Goal: Task Accomplishment & Management: Use online tool/utility

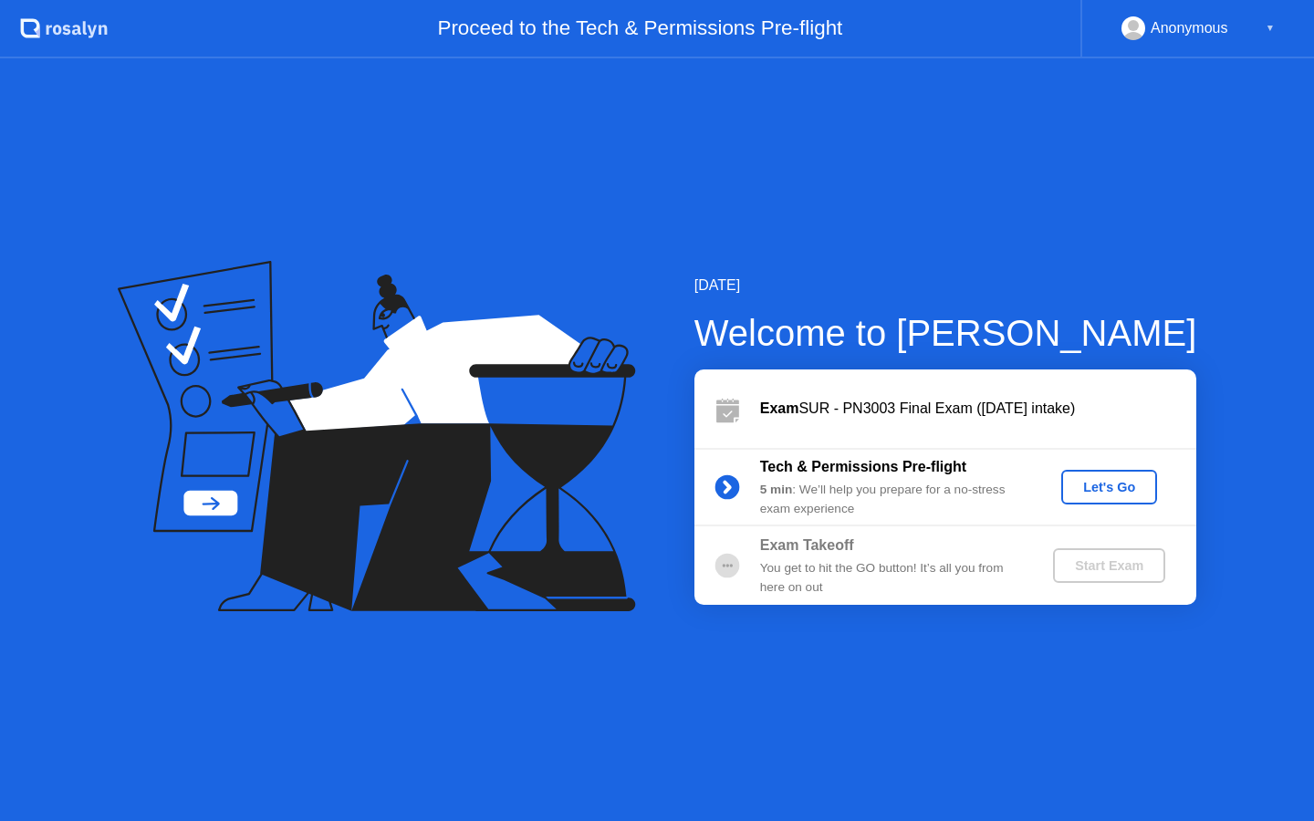
click at [1136, 487] on div "Let's Go" at bounding box center [1108, 487] width 81 height 15
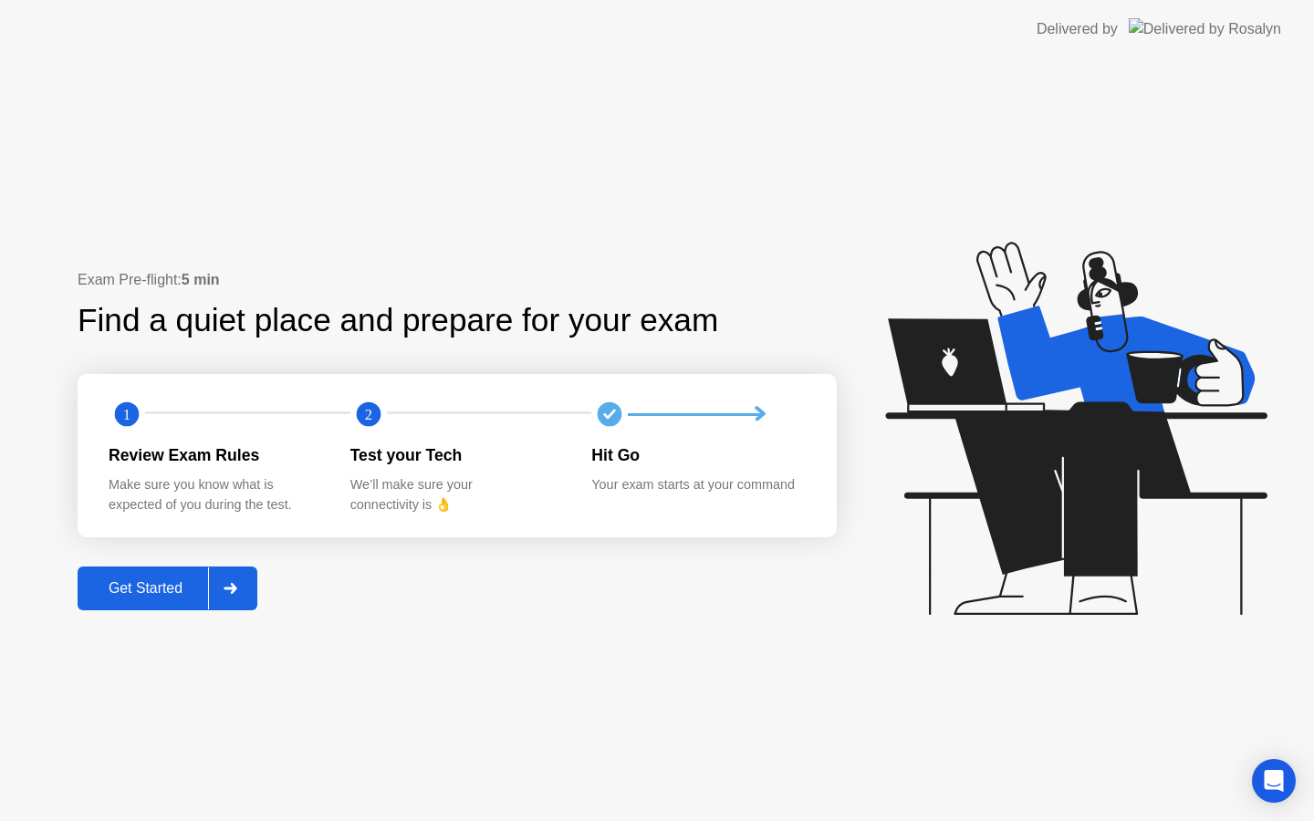
click at [160, 591] on div "Get Started" at bounding box center [145, 588] width 125 height 16
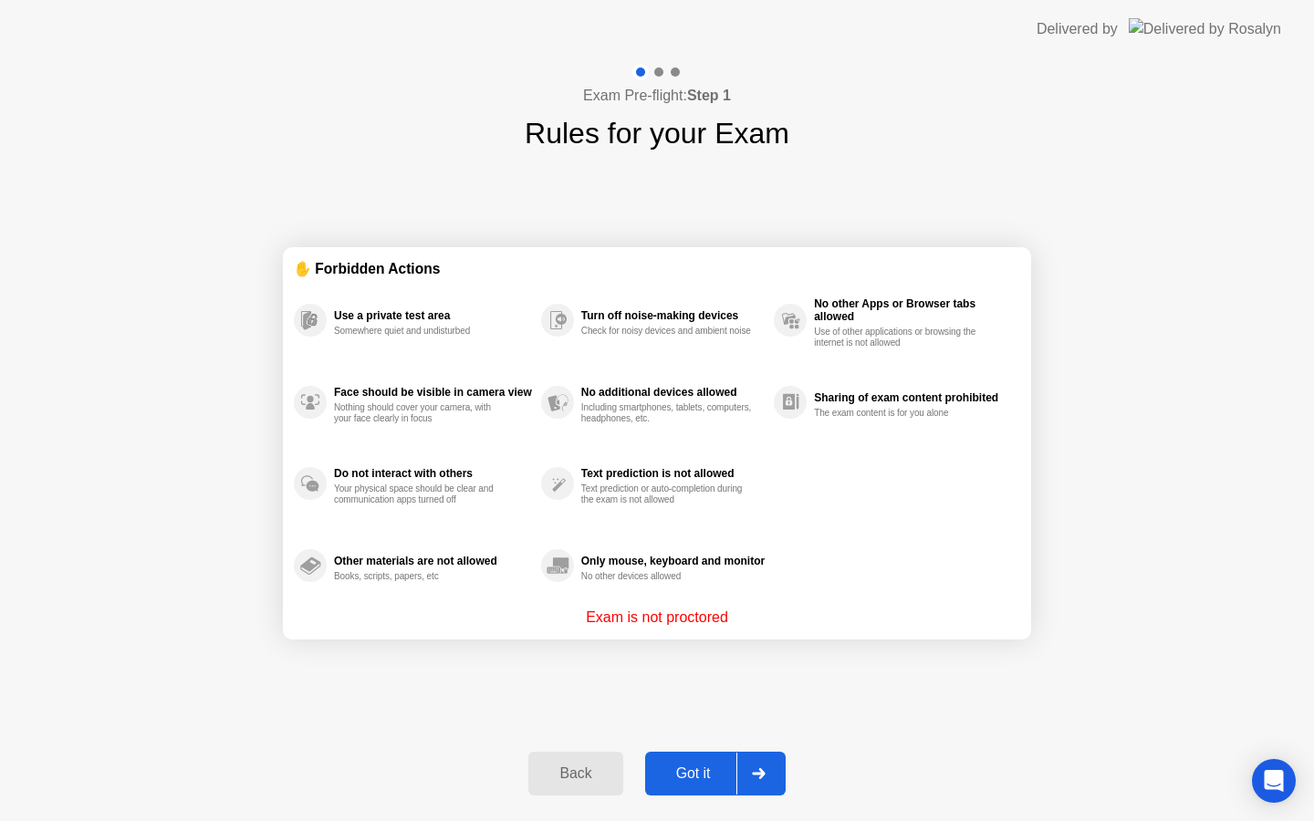
click at [708, 786] on button "Got it" at bounding box center [715, 774] width 141 height 44
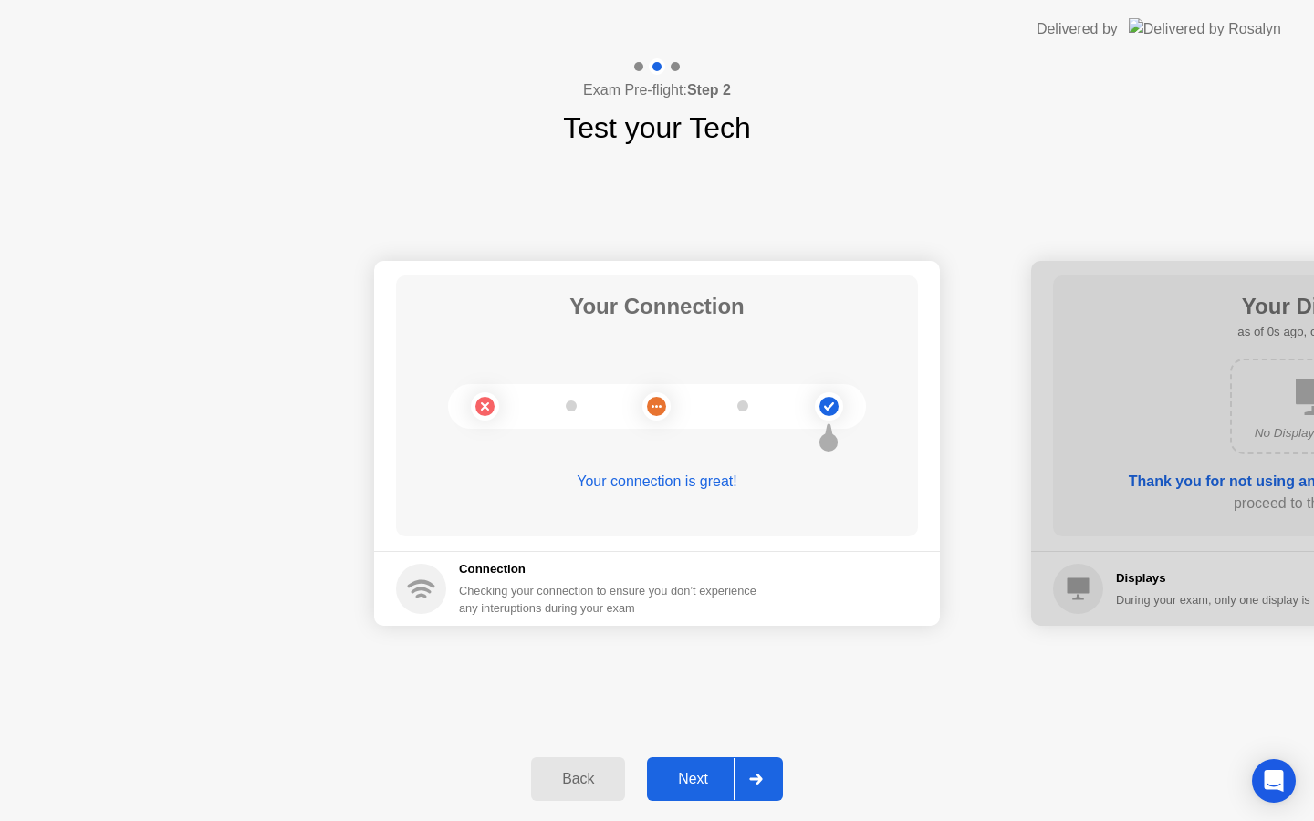
click at [699, 782] on div "Next" at bounding box center [692, 779] width 81 height 16
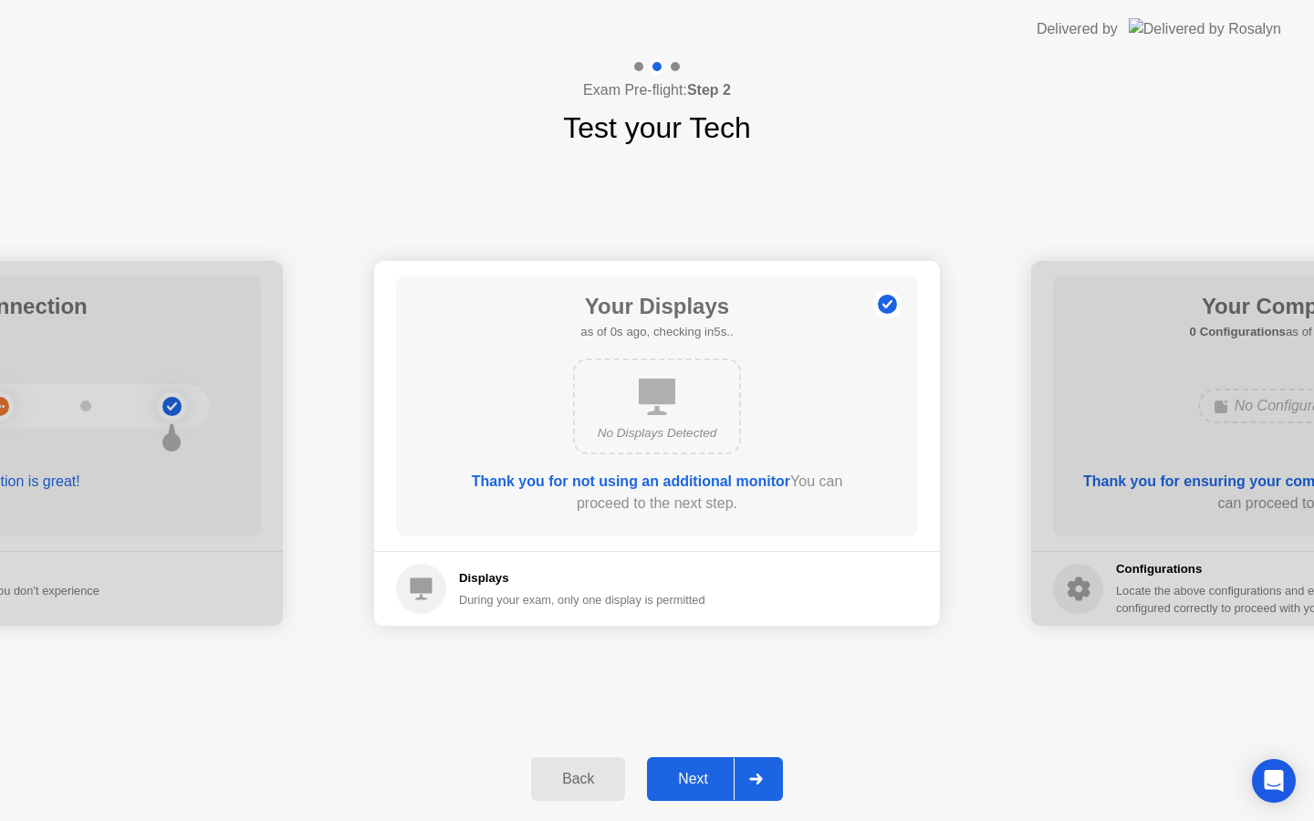
click at [698, 781] on div "Next" at bounding box center [692, 779] width 81 height 16
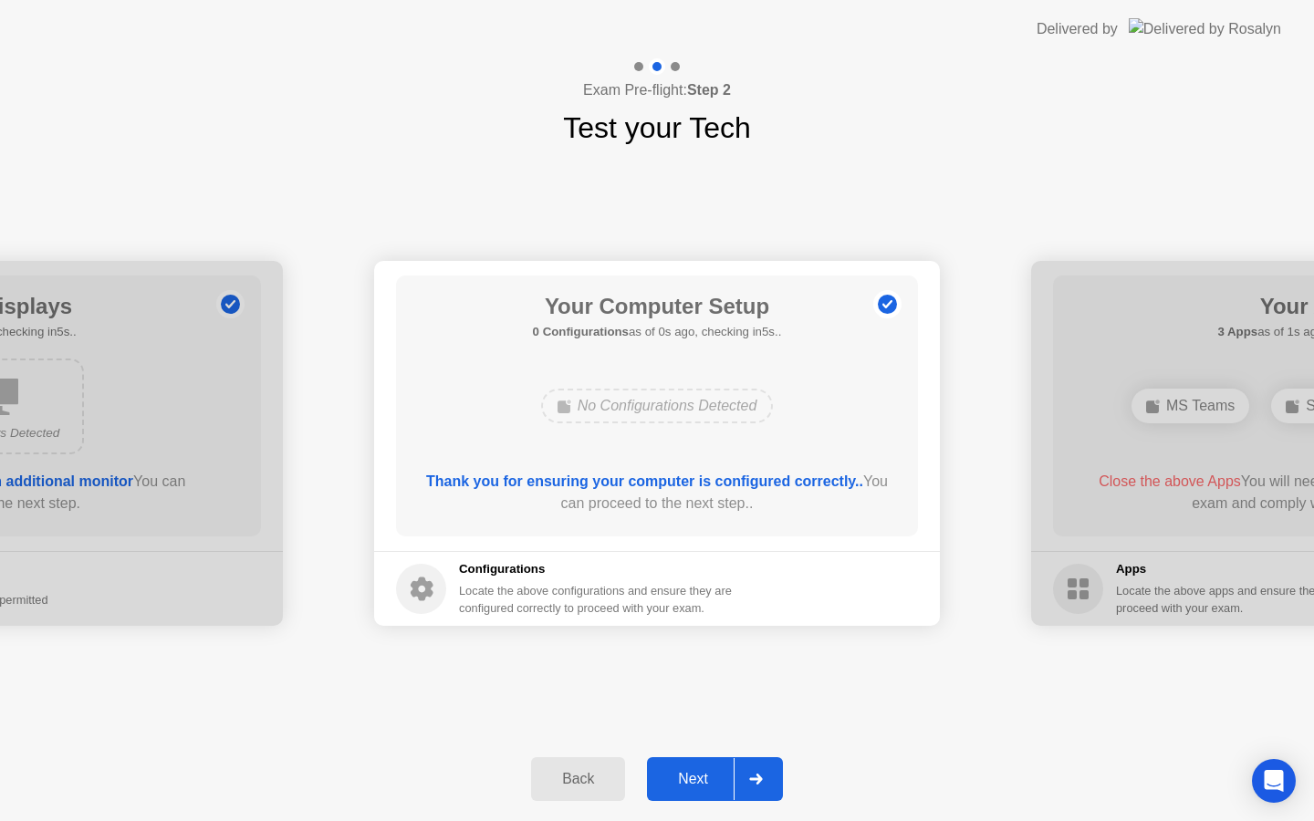
click at [698, 781] on div "Next" at bounding box center [692, 779] width 81 height 16
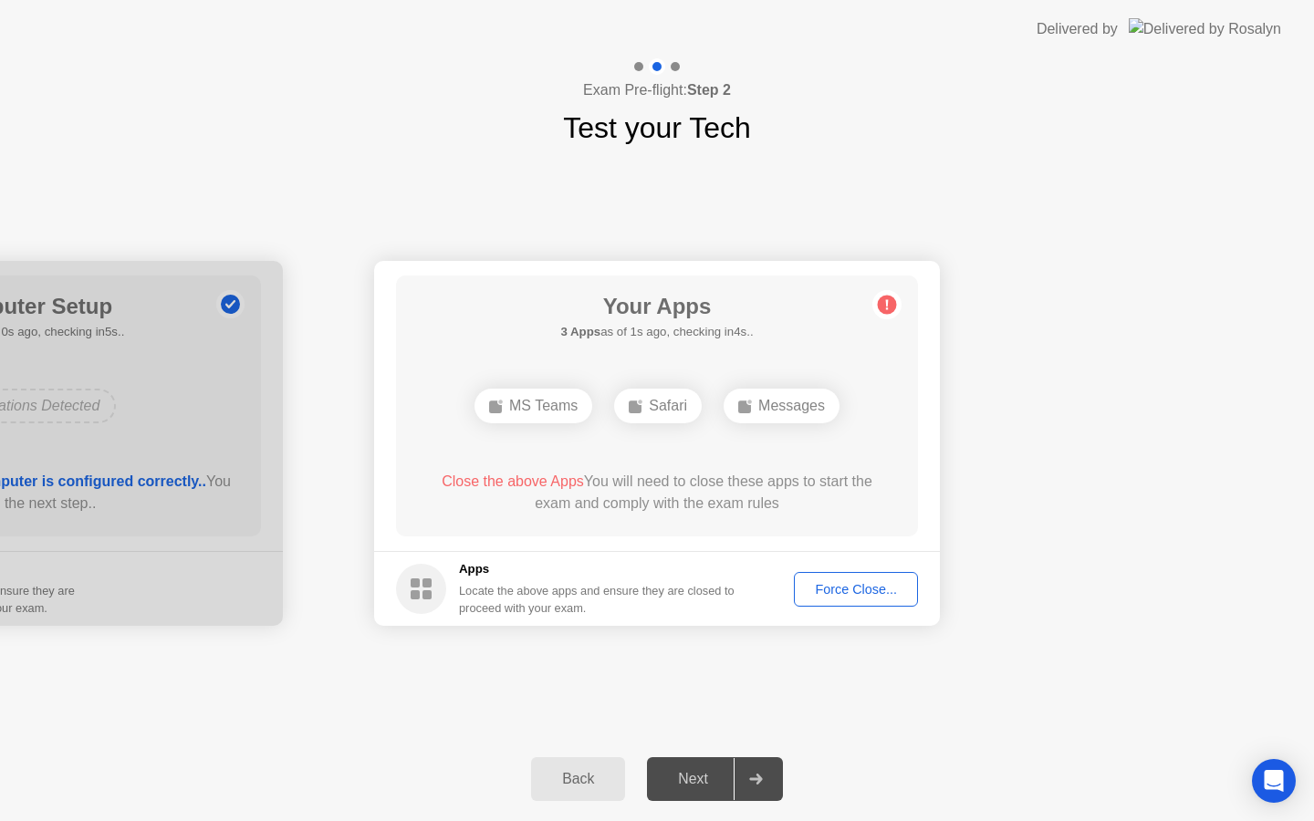
click at [838, 582] on div "Force Close..." at bounding box center [855, 589] width 111 height 15
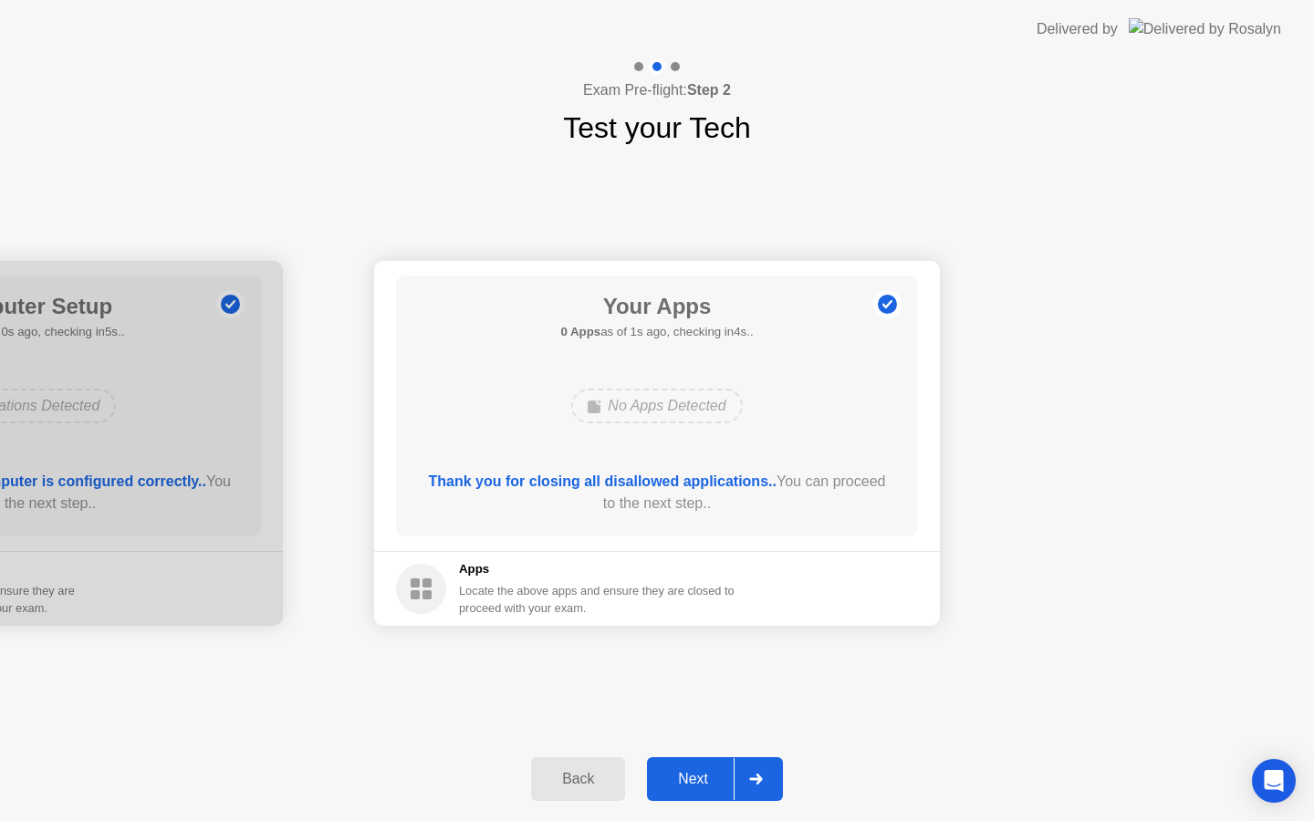
click at [678, 787] on div "Next" at bounding box center [692, 779] width 81 height 16
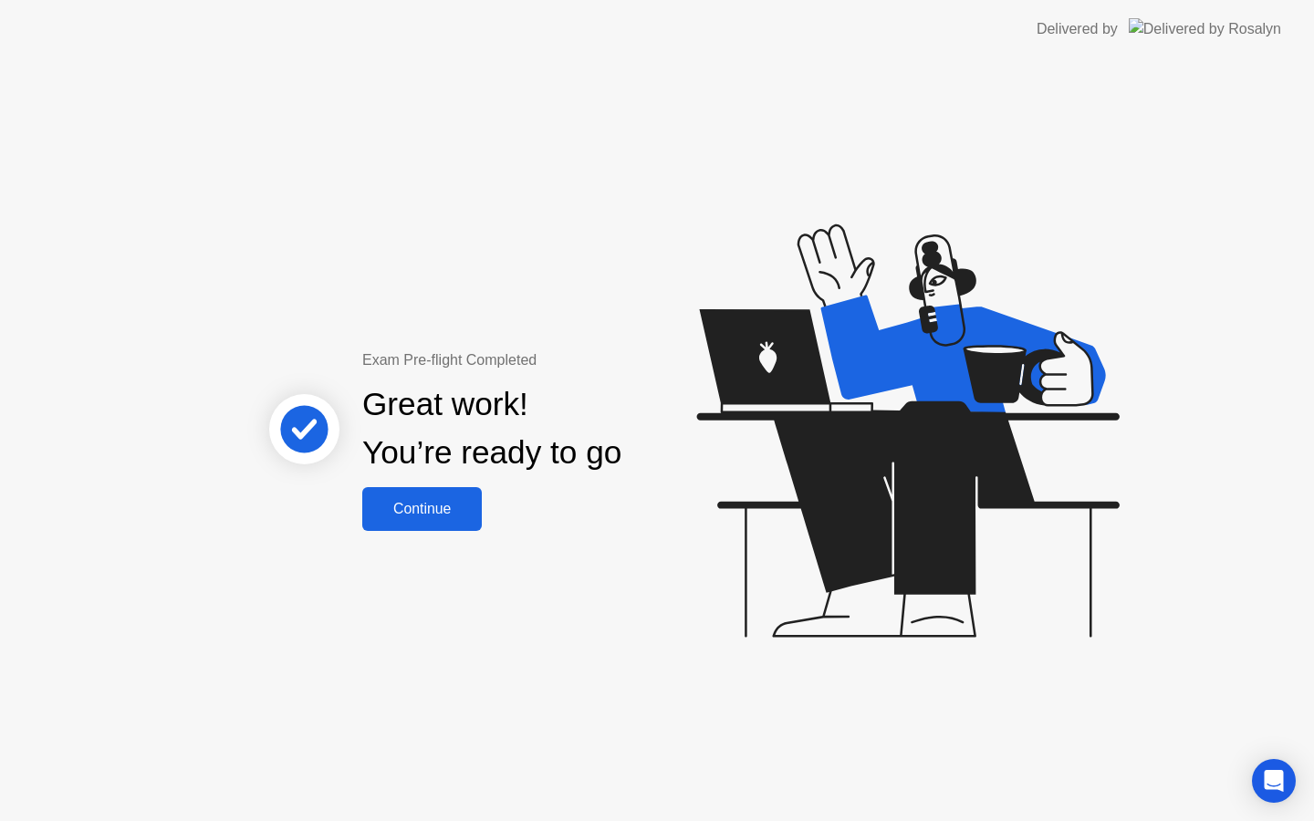
click at [425, 501] on div "Continue" at bounding box center [422, 509] width 109 height 16
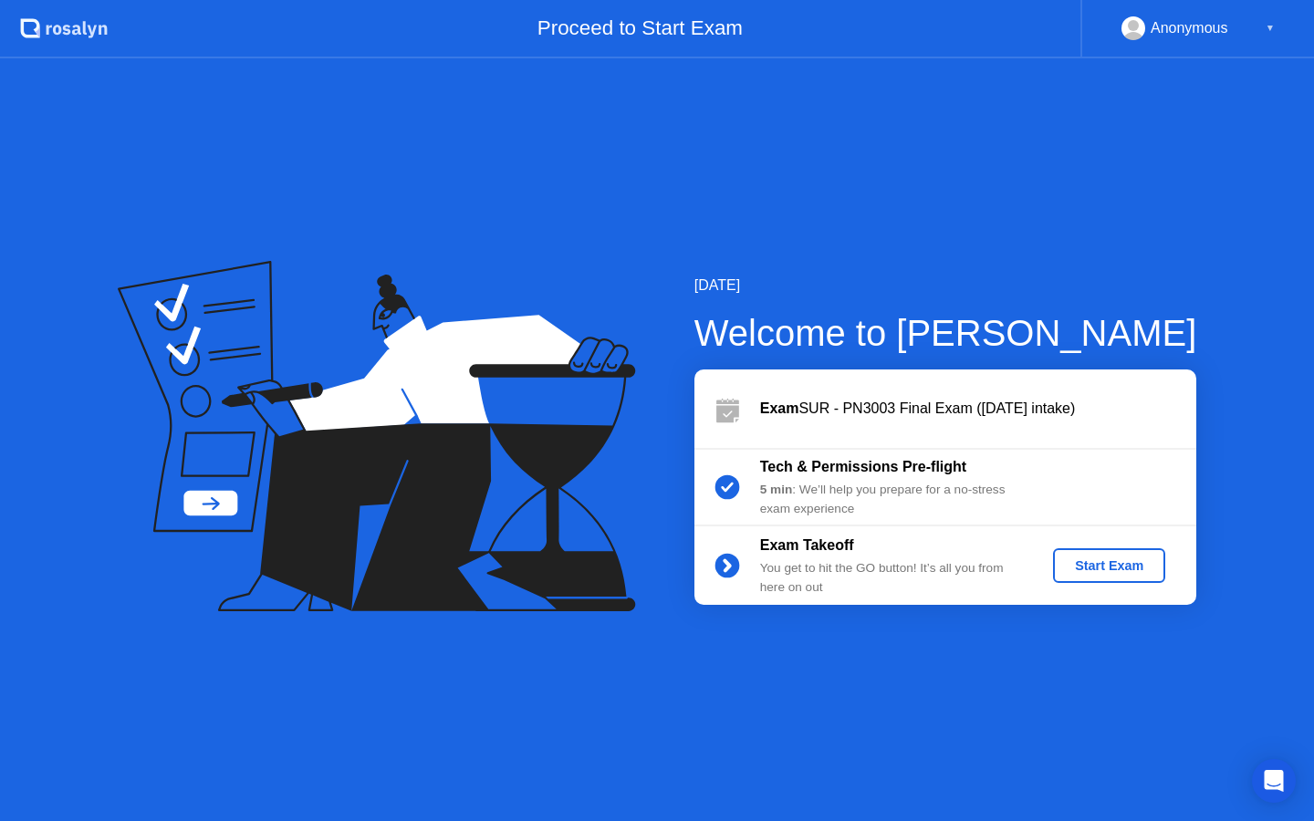
click at [1087, 569] on div "Start Exam" at bounding box center [1109, 565] width 98 height 15
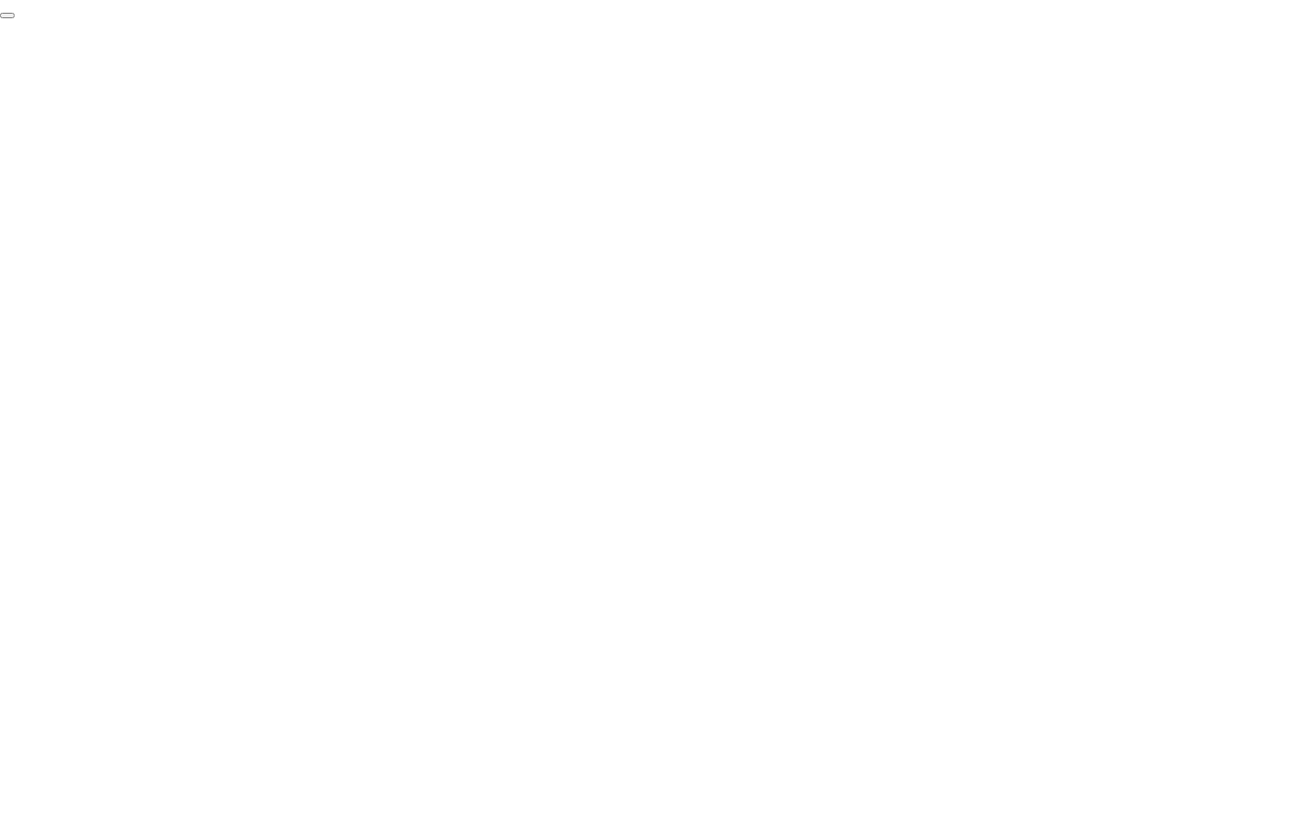
click div "End Proctoring Session"
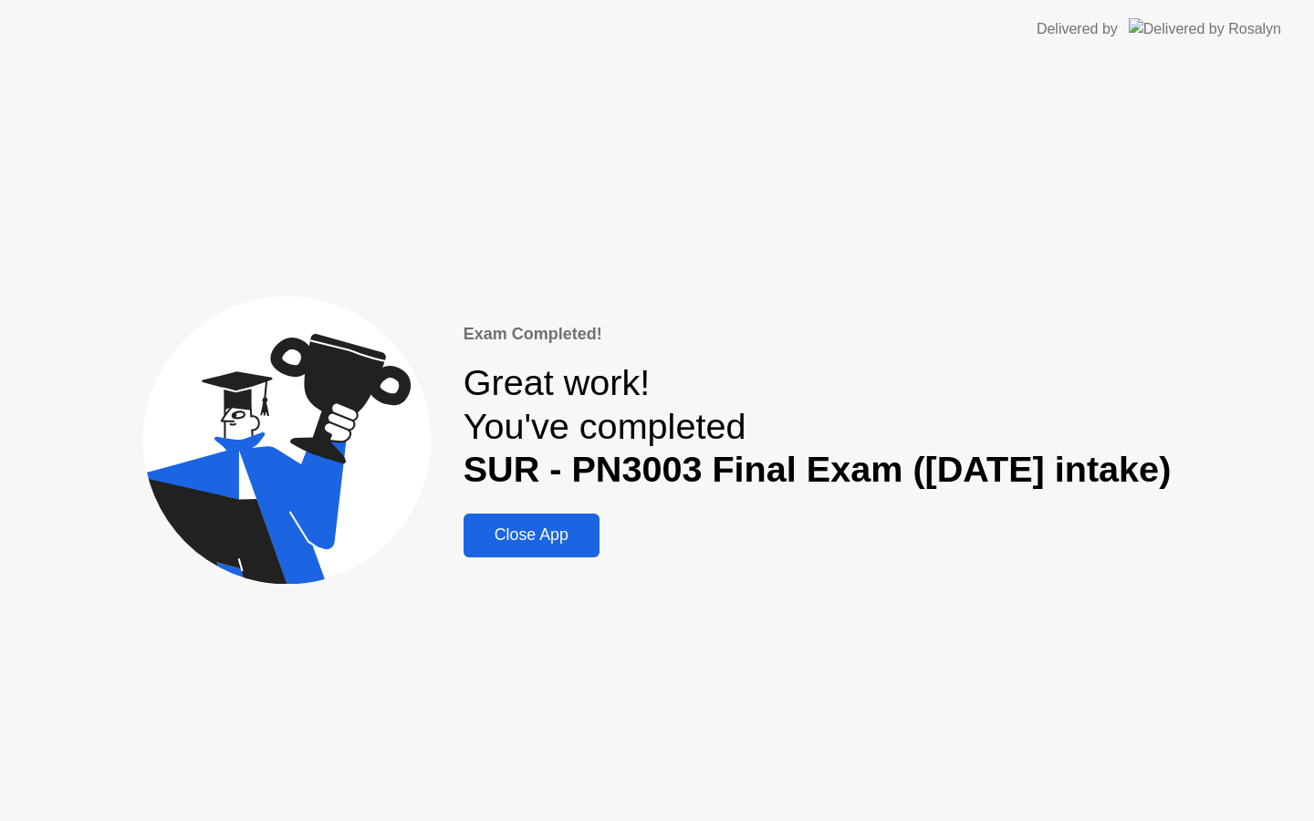
click at [509, 545] on div "Close App" at bounding box center [531, 535] width 125 height 19
